Goal: Task Accomplishment & Management: Use online tool/utility

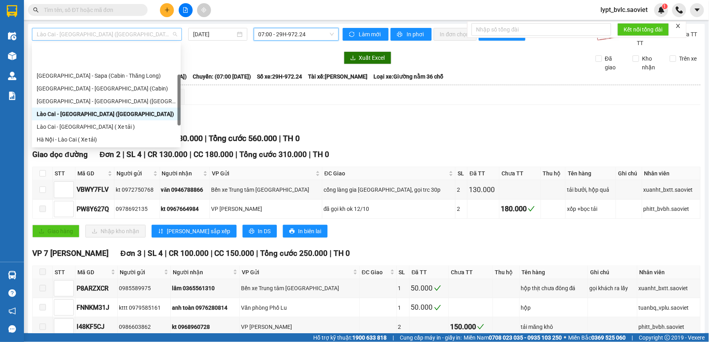
click at [81, 39] on span "Lào Cai - [GEOGRAPHIC_DATA] ([GEOGRAPHIC_DATA])" at bounding box center [107, 34] width 140 height 12
click at [87, 97] on div "[GEOGRAPHIC_DATA] - [GEOGRAPHIC_DATA] ([GEOGRAPHIC_DATA])" at bounding box center [106, 101] width 139 height 9
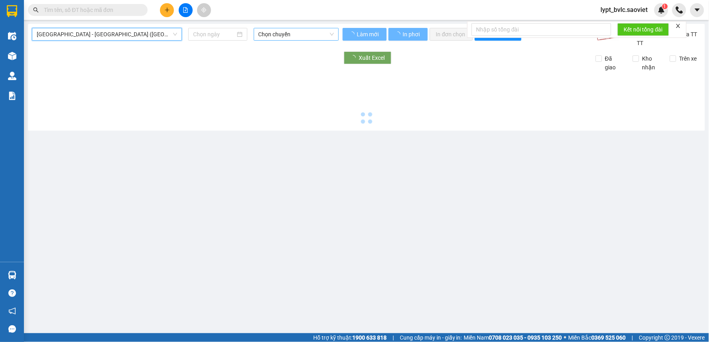
type input "[DATE]"
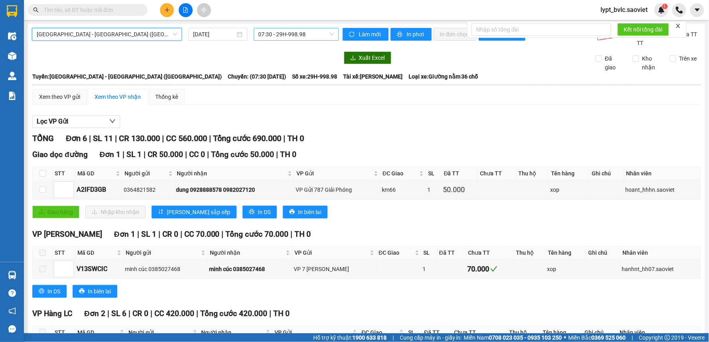
click at [289, 33] on span "07:30 - 29H-998.98" at bounding box center [295, 34] width 75 height 12
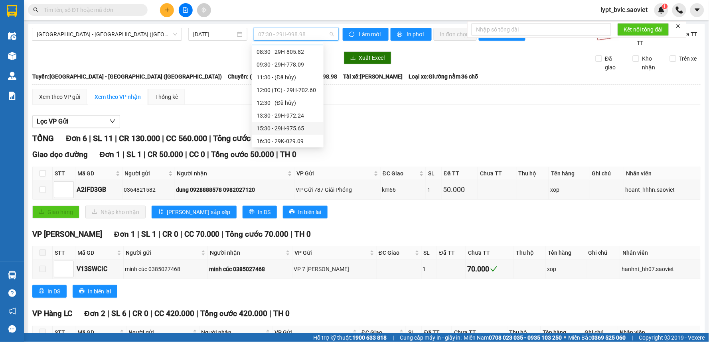
scroll to position [44, 0]
click at [303, 109] on div "15:30 - 29H-975.65" at bounding box center [287, 108] width 62 height 9
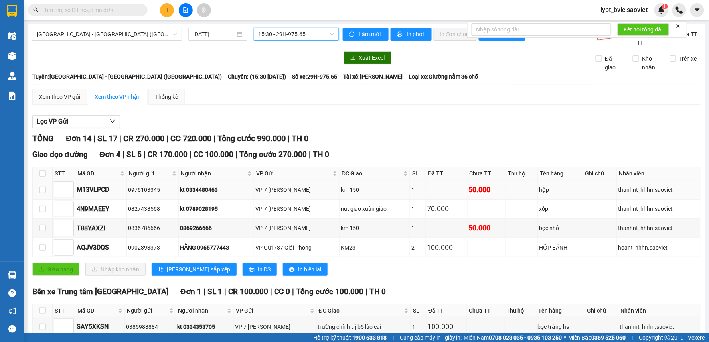
scroll to position [44, 0]
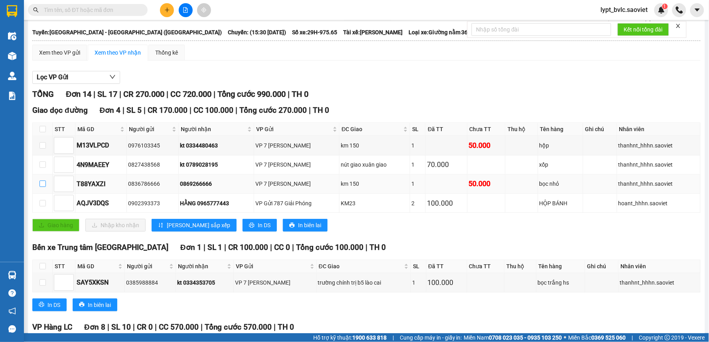
click at [41, 185] on input "checkbox" at bounding box center [42, 184] width 6 height 6
checkbox input "true"
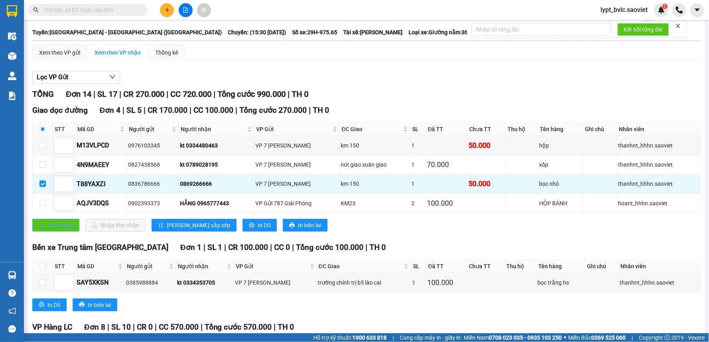
click at [56, 226] on span "Giao hàng" at bounding box center [60, 225] width 26 height 9
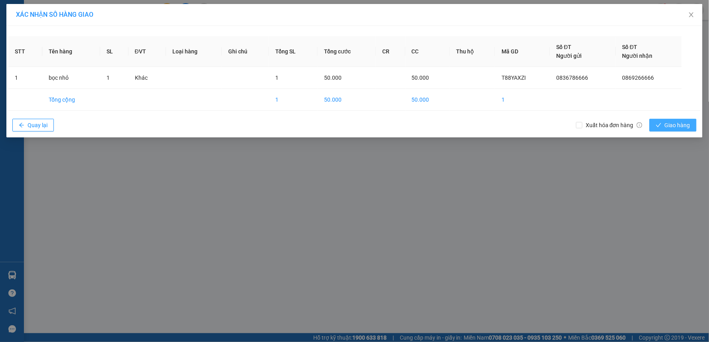
click at [676, 123] on span "Giao hàng" at bounding box center [677, 125] width 26 height 9
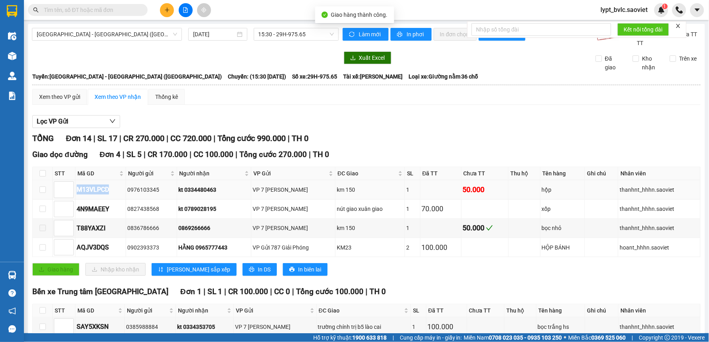
drag, startPoint x: 112, startPoint y: 190, endPoint x: 74, endPoint y: 191, distance: 38.3
click at [74, 191] on tr "M13VLPCD 0976103345 kt 0334480463 VP 7 [PERSON_NAME] km 150 1 50.000 hộp thanhn…" at bounding box center [366, 189] width 667 height 19
copy tr "M13VLPCD"
click at [117, 10] on input "text" at bounding box center [91, 10] width 94 height 9
paste input "M13VLPCD"
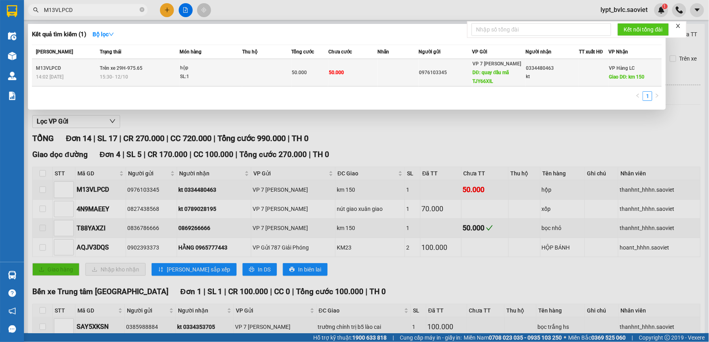
type input "M13VLPCD"
click at [340, 70] on span "50.000" at bounding box center [336, 73] width 15 height 6
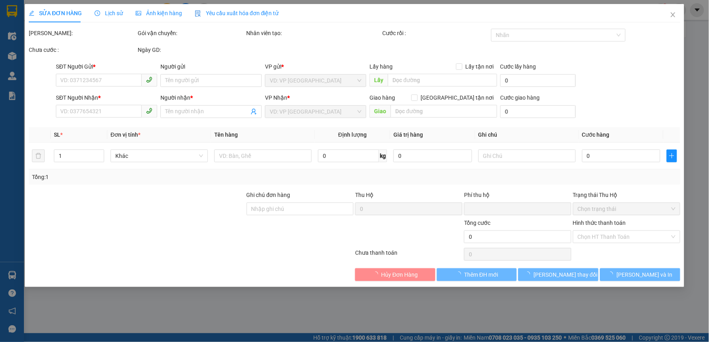
type input "0976103345"
type input "quay đầu mã TJY66XIL"
type input "0334480463"
type input "kt"
type input "km 150"
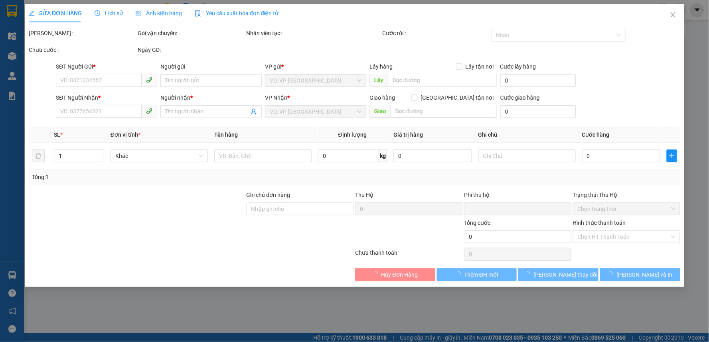
type input "0"
type input "50.000"
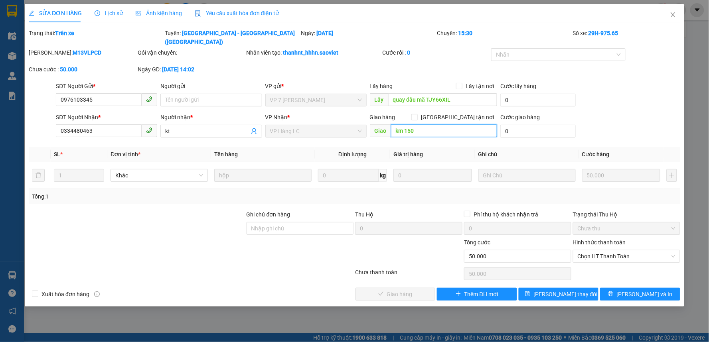
click at [431, 124] on input "km 150" at bounding box center [444, 130] width 106 height 13
click at [424, 124] on input "km 150" at bounding box center [444, 130] width 106 height 13
click at [423, 124] on input "km 150" at bounding box center [444, 130] width 106 height 13
paste input "quay đầu mã TJY66XIL"
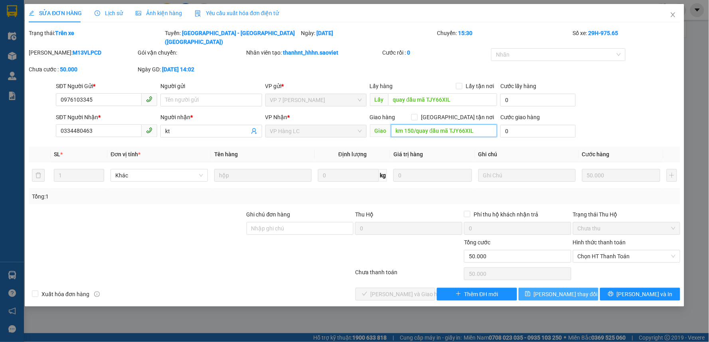
type input "km 150/quay đầu mã TJY66XIL"
click at [555, 290] on span "[PERSON_NAME] thay đổi" at bounding box center [566, 294] width 64 height 9
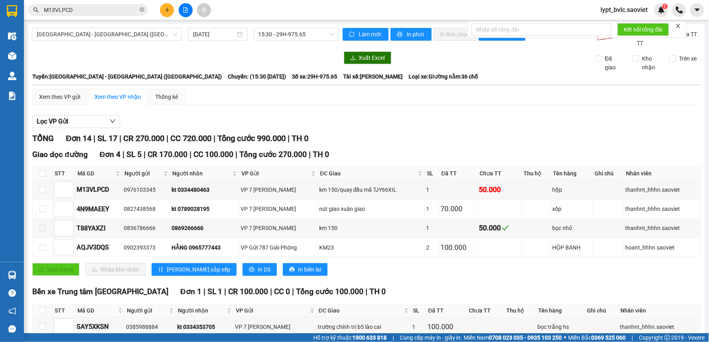
click at [409, 282] on div "Giao dọc đường Đơn 4 | SL 5 | CR 170.000 | CC 100.000 | Tổng cước 270.000 | TH …" at bounding box center [366, 215] width 668 height 133
click at [285, 31] on span "15:30 - 29H-975.65" at bounding box center [295, 34] width 75 height 12
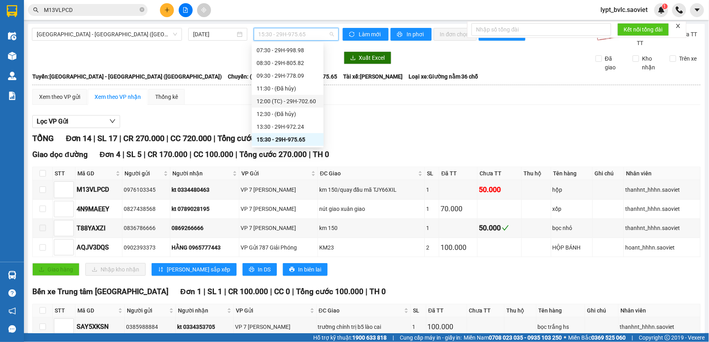
click at [289, 102] on div "12:00 (TC) - 29H-702.60" at bounding box center [287, 101] width 62 height 9
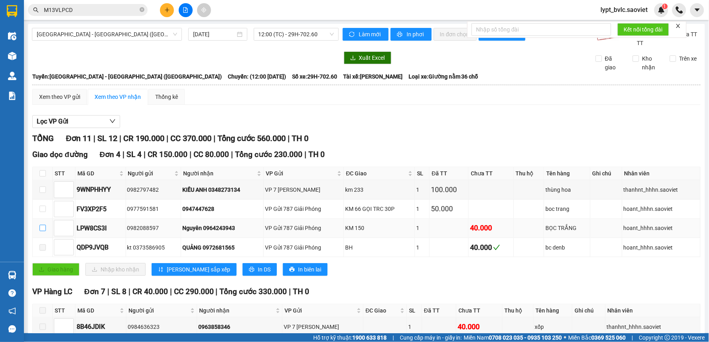
click at [44, 228] on input "checkbox" at bounding box center [42, 228] width 6 height 6
checkbox input "true"
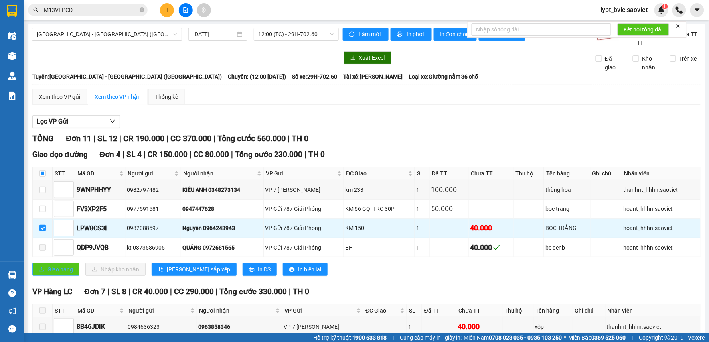
click at [45, 270] on button "Giao hàng" at bounding box center [55, 269] width 47 height 13
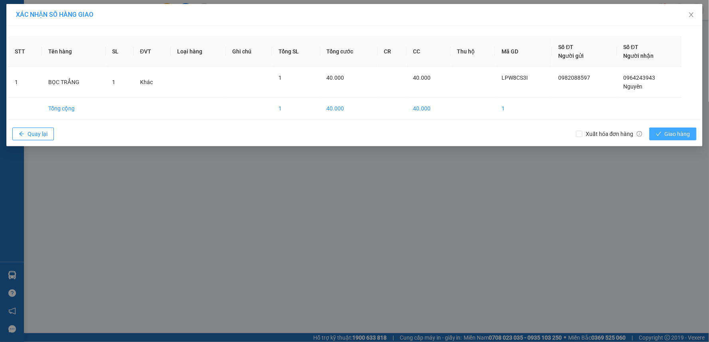
click at [657, 140] on button "Giao hàng" at bounding box center [672, 134] width 47 height 13
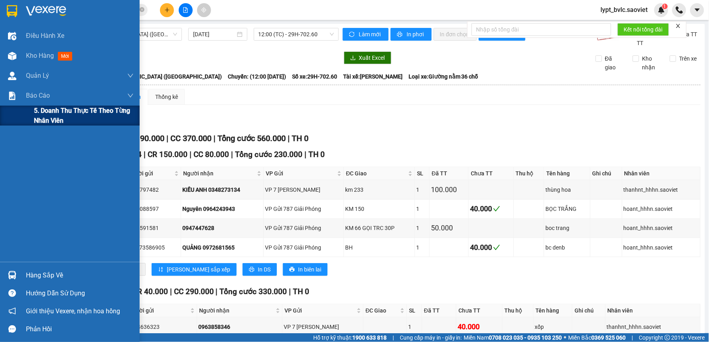
click at [61, 116] on span "5. Doanh thu thực tế theo từng nhân viên" at bounding box center [84, 116] width 100 height 20
